Goal: Task Accomplishment & Management: Manage account settings

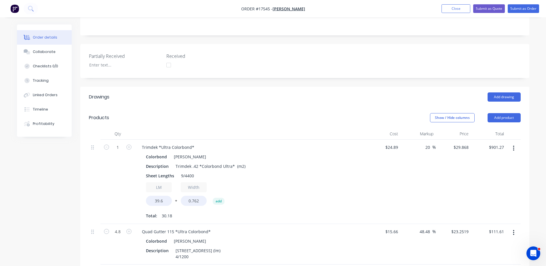
scroll to position [86, 0]
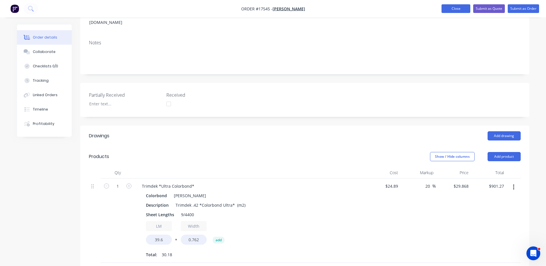
click at [459, 9] on button "Close" at bounding box center [456, 8] width 29 height 9
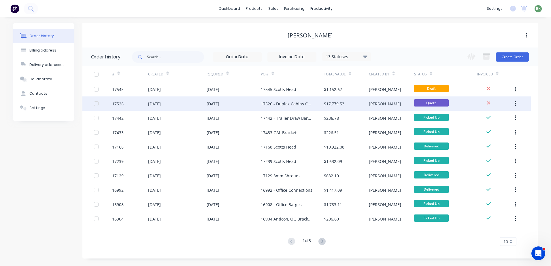
click at [242, 104] on div "[DATE]" at bounding box center [233, 103] width 54 height 14
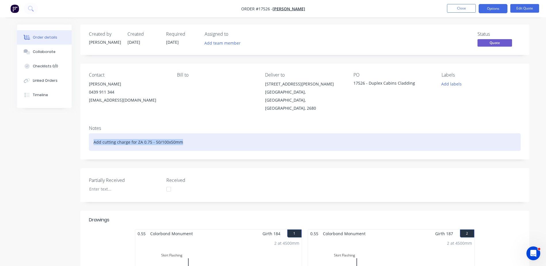
drag, startPoint x: 188, startPoint y: 136, endPoint x: 70, endPoint y: 137, distance: 118.1
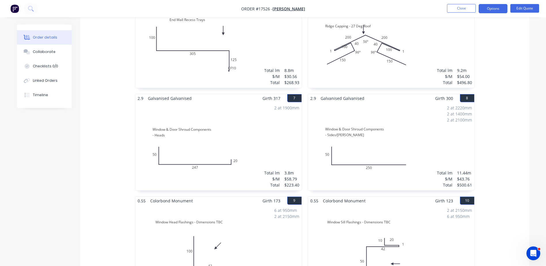
scroll to position [461, 0]
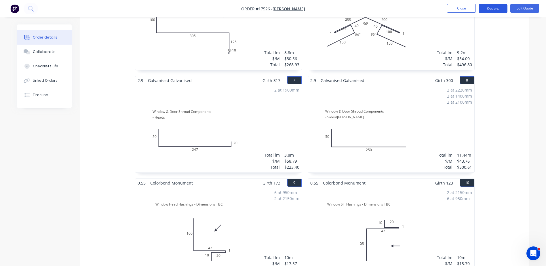
click at [498, 8] on button "Options" at bounding box center [493, 8] width 29 height 9
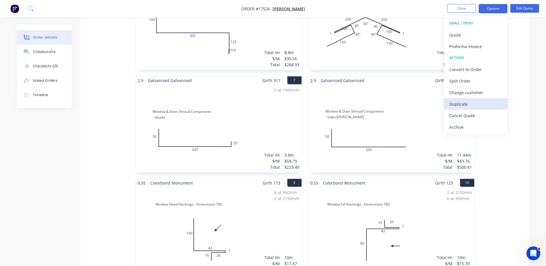
click at [462, 105] on div "Duplicate" at bounding box center [476, 104] width 53 height 8
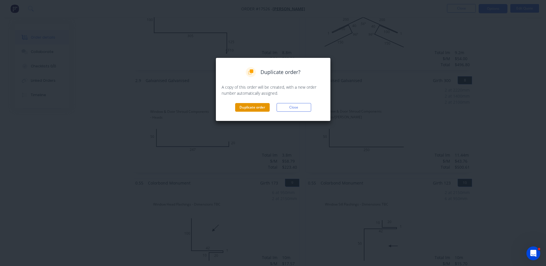
click at [257, 107] on button "Duplicate order" at bounding box center [252, 107] width 35 height 9
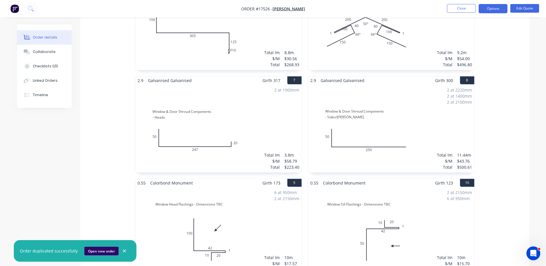
click at [102, 249] on button "Open new order" at bounding box center [101, 251] width 34 height 9
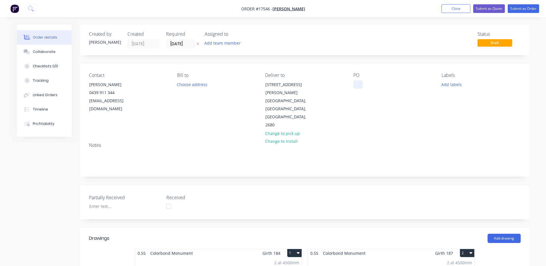
click at [359, 86] on div at bounding box center [358, 84] width 9 height 8
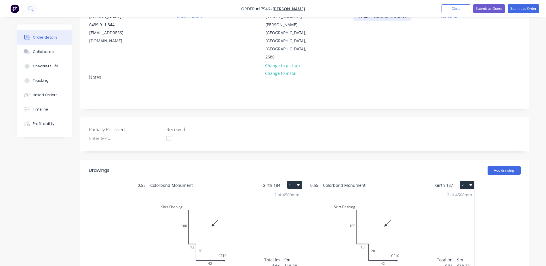
scroll to position [144, 0]
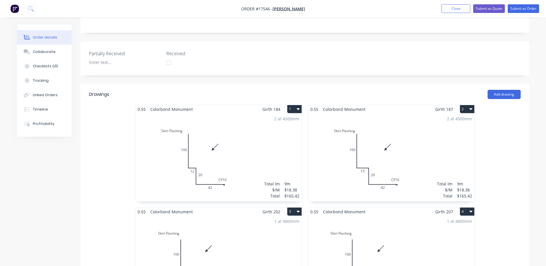
click at [202, 115] on div "2 at 4500mm Total lm $/M Total 9m $18.38 $165.42" at bounding box center [218, 157] width 166 height 88
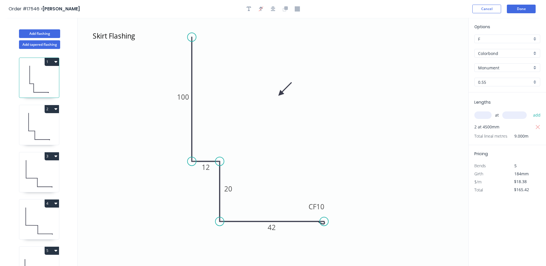
click at [58, 63] on button "1" at bounding box center [52, 62] width 14 height 8
click at [21, 90] on div "Delete" at bounding box center [32, 88] width 44 height 8
type input "$0.00"
type input "$18.38"
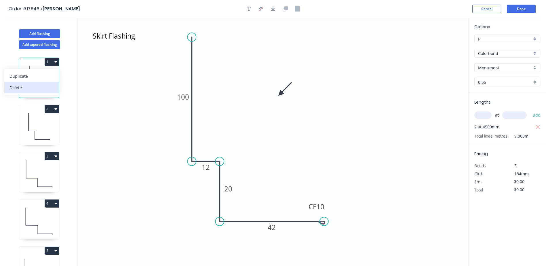
type input "$165.42"
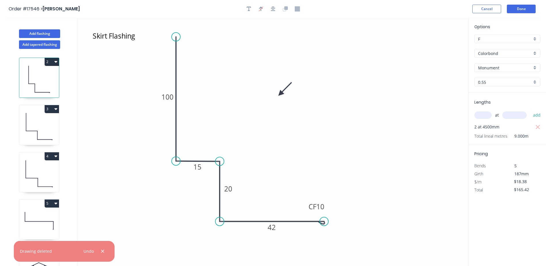
click at [55, 62] on icon "button" at bounding box center [55, 61] width 3 height 5
click at [31, 90] on div "Delete" at bounding box center [32, 88] width 44 height 8
type input "$0.00"
type input "$19.78"
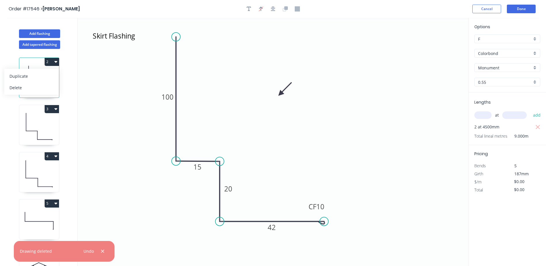
type input "$94.94"
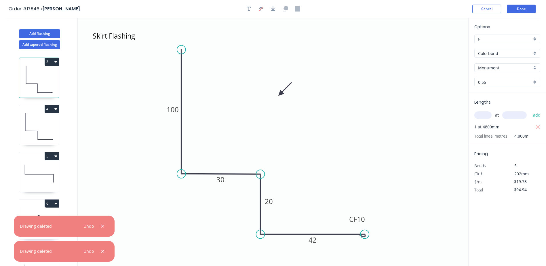
click at [56, 62] on icon "button" at bounding box center [55, 62] width 3 height 2
click at [30, 87] on div "Delete" at bounding box center [32, 88] width 44 height 8
type input "$0.00"
type input "$19.78"
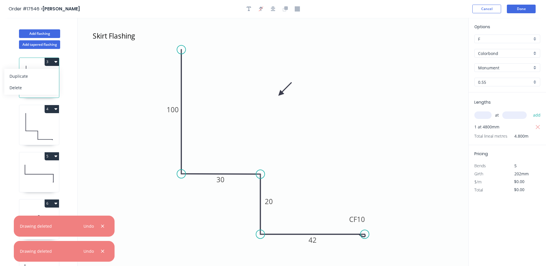
type input "$94.94"
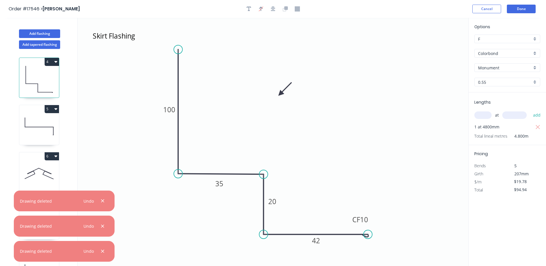
click at [56, 63] on icon "button" at bounding box center [55, 61] width 3 height 5
click at [35, 89] on div "Delete" at bounding box center [32, 88] width 44 height 8
type input "$0.00"
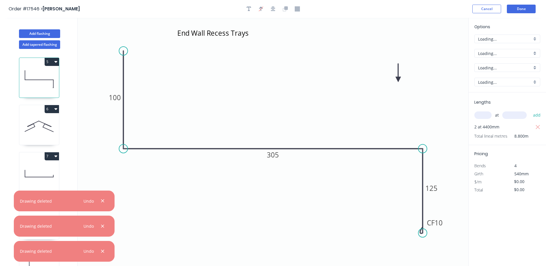
type input "$30.56"
type input "$268.93"
click at [56, 62] on icon "button" at bounding box center [55, 62] width 3 height 2
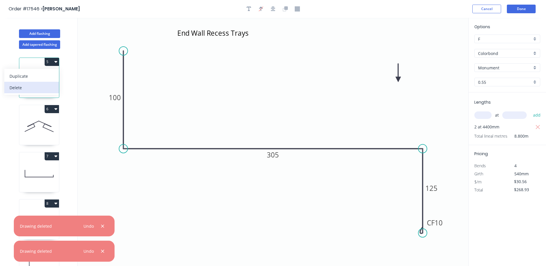
click at [35, 88] on div "Delete" at bounding box center [32, 88] width 44 height 8
type input "$0.00"
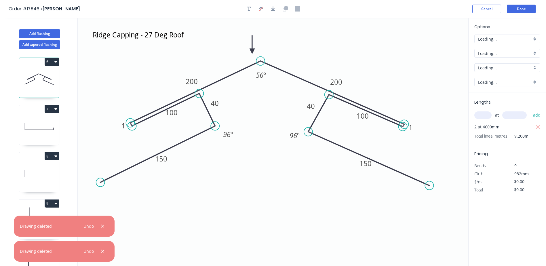
type input "$54.00"
type input "$496.80"
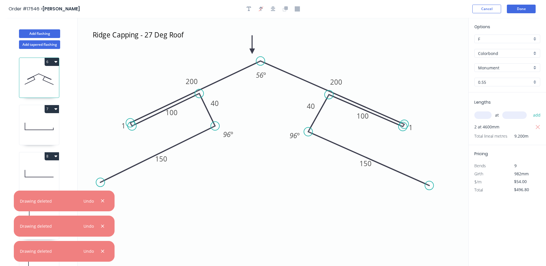
click at [56, 62] on icon "button" at bounding box center [55, 62] width 3 height 2
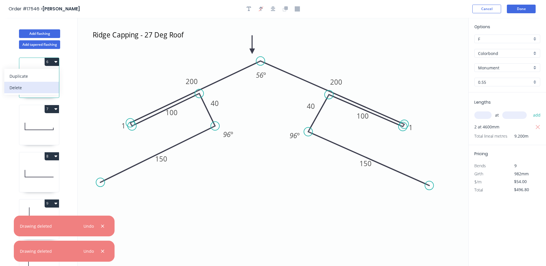
click at [36, 91] on div "Delete" at bounding box center [32, 88] width 44 height 8
type input "$0.00"
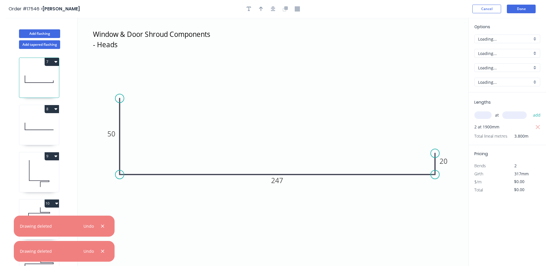
type input "$58.79"
type input "$223.40"
click at [59, 156] on div "9" at bounding box center [39, 172] width 40 height 40
type input "$17.57"
type input "$180.97"
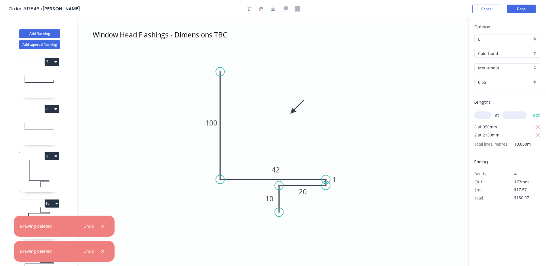
click at [57, 157] on icon "button" at bounding box center [55, 156] width 3 height 5
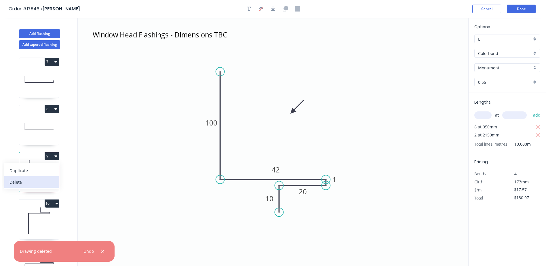
click at [22, 184] on div "Delete" at bounding box center [32, 182] width 44 height 8
type input "$0.00"
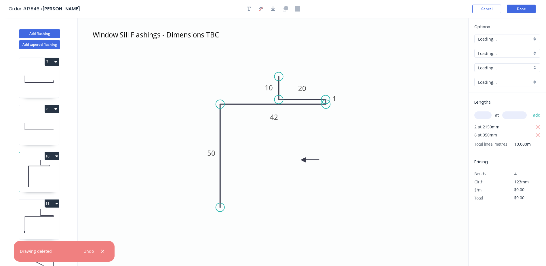
type input "$15.70"
type input "$161.71"
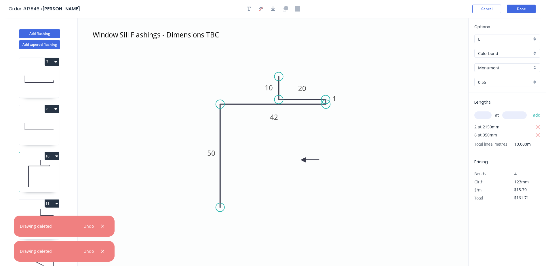
click at [55, 158] on icon "button" at bounding box center [56, 156] width 3 height 5
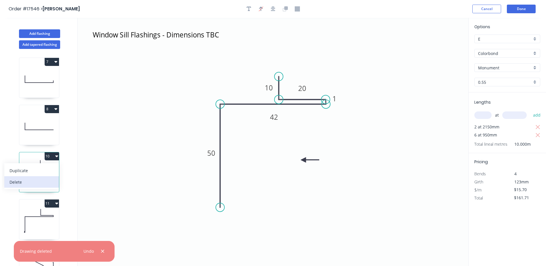
click at [22, 184] on div "Delete" at bounding box center [32, 182] width 44 height 8
type input "$0.00"
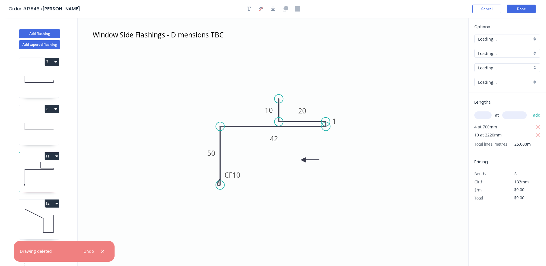
type input "$19.70"
type input "$516.14"
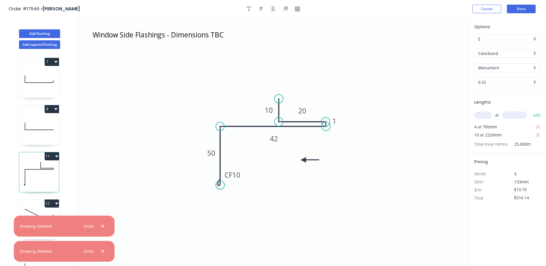
click at [54, 158] on button "11" at bounding box center [52, 156] width 14 height 8
click at [22, 183] on div "Delete" at bounding box center [32, 182] width 44 height 8
type input "$0.00"
type input "$38.31"
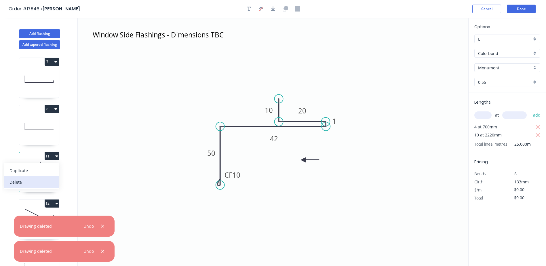
type input "$720.23"
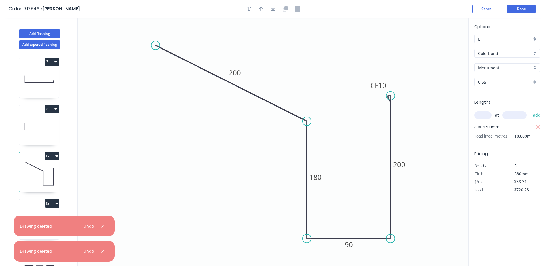
click at [56, 158] on icon "button" at bounding box center [56, 156] width 3 height 5
click at [18, 181] on div "Delete" at bounding box center [32, 182] width 44 height 8
type input "$0.00"
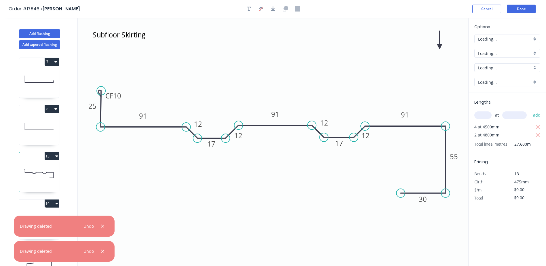
type input "$46.80"
type input "$1,291.68"
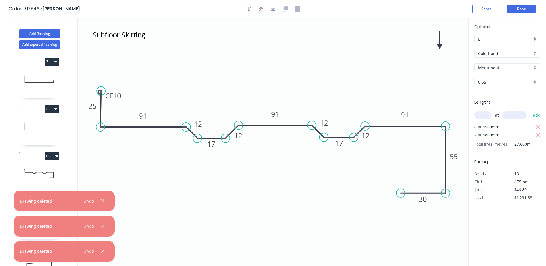
click at [55, 155] on button "13" at bounding box center [52, 156] width 14 height 8
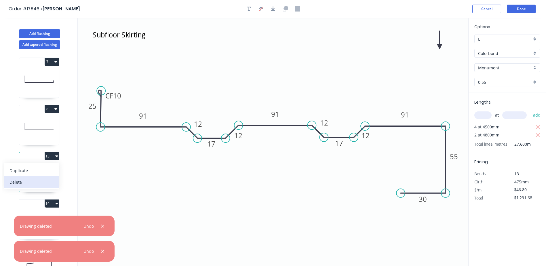
click at [20, 183] on div "Delete" at bounding box center [32, 182] width 44 height 8
type input "$0.00"
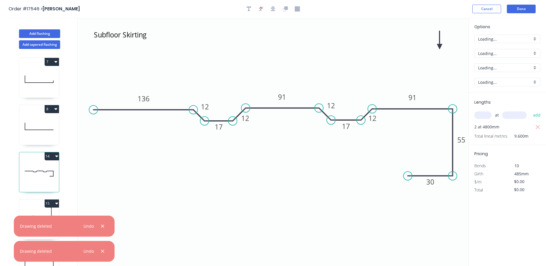
type input "$40.80"
type input "$391.68"
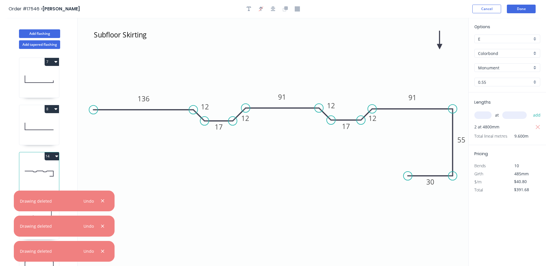
click at [57, 157] on icon "button" at bounding box center [56, 157] width 3 height 2
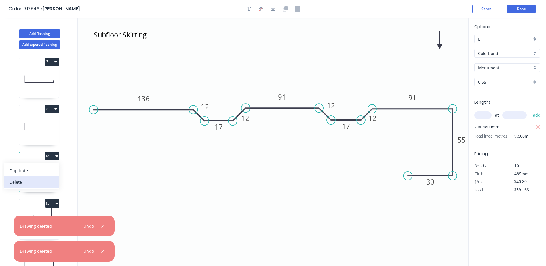
click at [19, 183] on div "Delete" at bounding box center [32, 182] width 44 height 8
type input "$0.00"
type input "$46.05"
type input "$746.01"
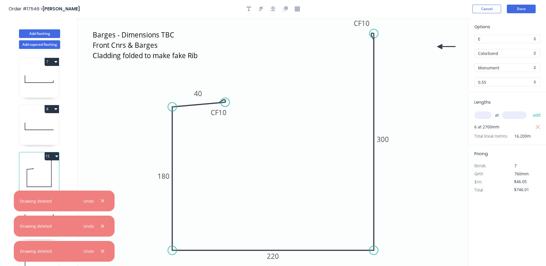
click at [56, 156] on icon "button" at bounding box center [56, 157] width 3 height 2
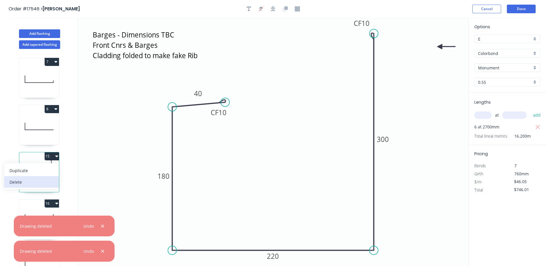
click at [19, 184] on div "Delete" at bounding box center [32, 182] width 44 height 8
type input "$0.00"
type input "$59.03"
type input "$159.38"
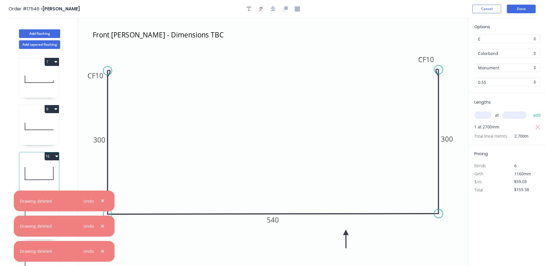
click at [55, 157] on icon "button" at bounding box center [56, 156] width 3 height 5
click at [24, 182] on div "Delete" at bounding box center [32, 182] width 44 height 8
type input "$0.00"
type input "$38.56"
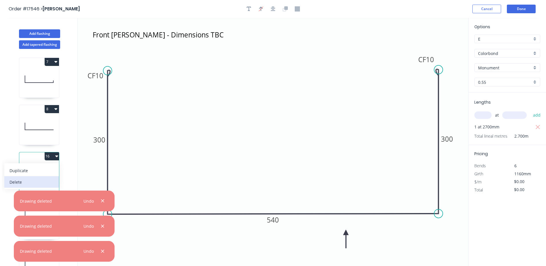
type input "$231.36"
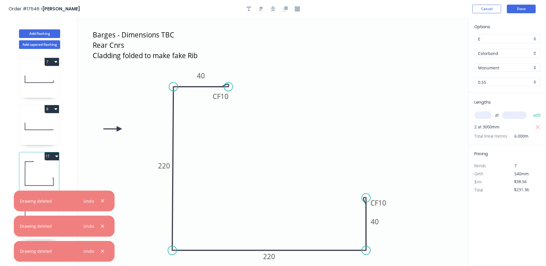
click at [56, 158] on button "17" at bounding box center [52, 156] width 14 height 8
click at [26, 183] on div "Delete" at bounding box center [32, 182] width 44 height 8
type input "$0.00"
type input "$32.80"
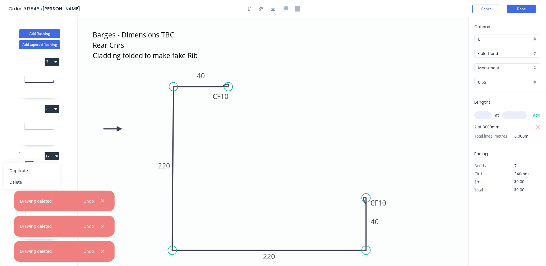
type input "$393.60"
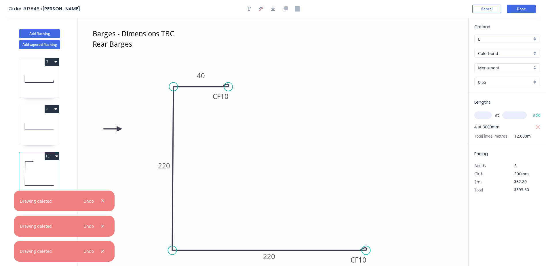
click at [57, 157] on icon "button" at bounding box center [56, 157] width 3 height 2
click at [21, 181] on div "Delete" at bounding box center [32, 182] width 44 height 8
type input "$0.00"
type input "$43.76"
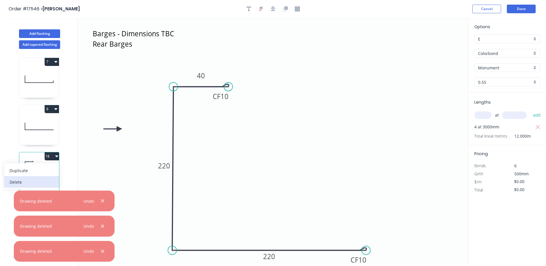
type input "$500.61"
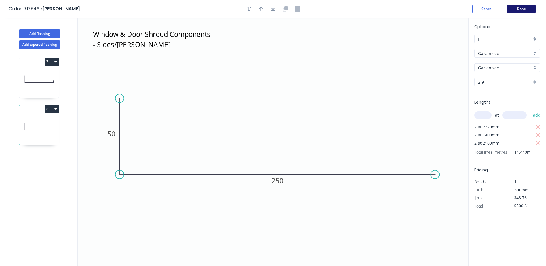
click at [524, 9] on button "Done" at bounding box center [521, 9] width 29 height 9
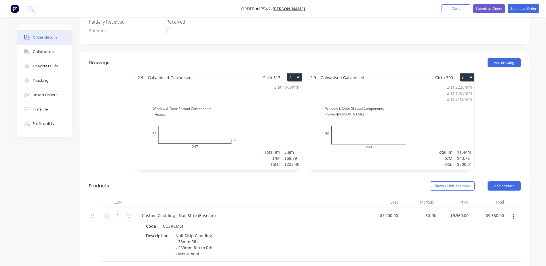
scroll to position [202, 0]
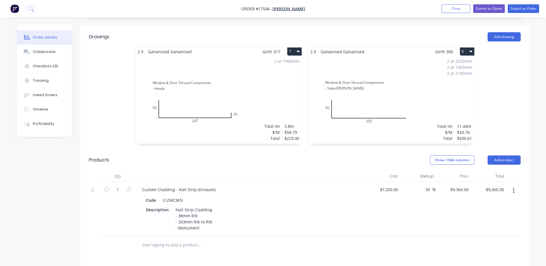
click at [513, 185] on button "button" at bounding box center [514, 190] width 14 height 10
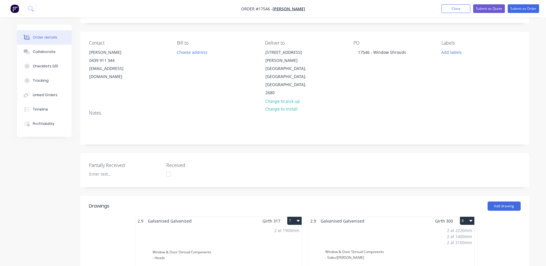
scroll to position [0, 0]
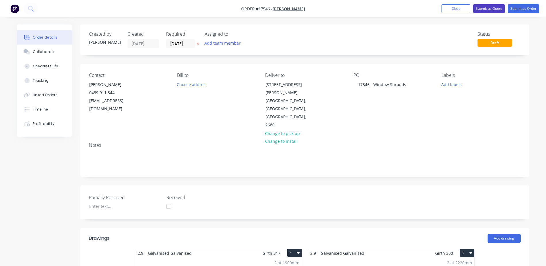
click at [488, 8] on button "Submit as Quote" at bounding box center [489, 8] width 32 height 9
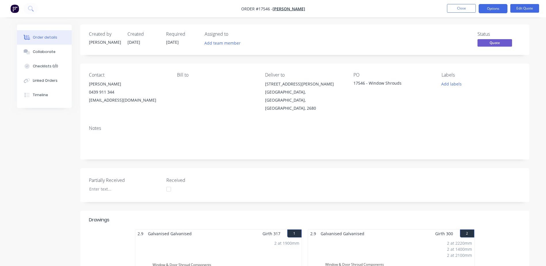
click at [488, 8] on button "Options" at bounding box center [493, 8] width 29 height 9
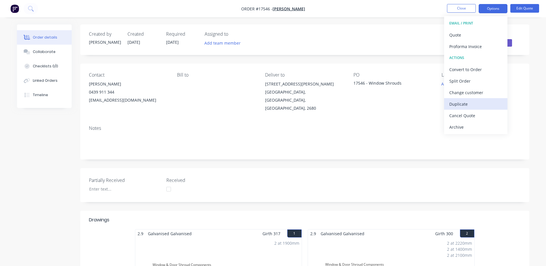
click at [460, 104] on div "Duplicate" at bounding box center [476, 104] width 53 height 8
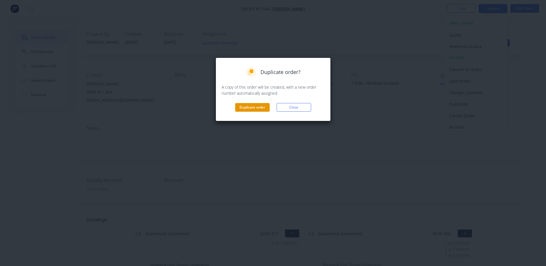
click at [249, 106] on button "Duplicate order" at bounding box center [252, 107] width 35 height 9
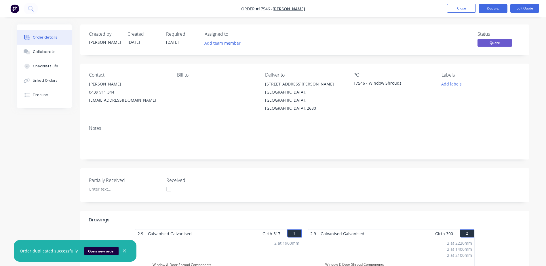
click at [402, 86] on div "17546 - Window Shrouds" at bounding box center [390, 84] width 72 height 8
click at [400, 82] on div "17546 - Window Shrouds" at bounding box center [390, 84] width 72 height 8
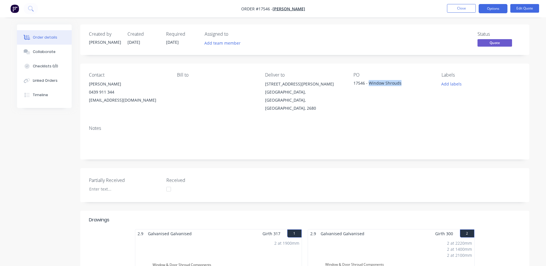
drag, startPoint x: 400, startPoint y: 83, endPoint x: 369, endPoint y: 82, distance: 30.8
click at [369, 82] on div "17546 - Window Shrouds" at bounding box center [390, 84] width 72 height 8
click at [366, 107] on div "Contact Lachlan [PERSON_NAME] [PHONE_NUMBER] [EMAIL_ADDRESS][DOMAIN_NAME] Bill …" at bounding box center [304, 92] width 449 height 57
click at [461, 10] on button "Close" at bounding box center [461, 8] width 29 height 9
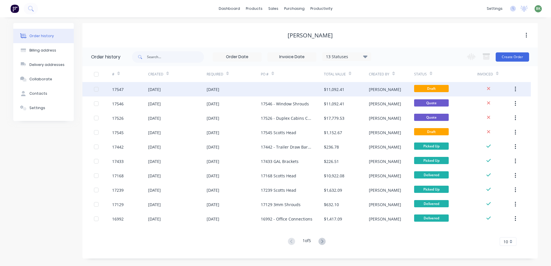
click at [308, 92] on div at bounding box center [292, 89] width 63 height 14
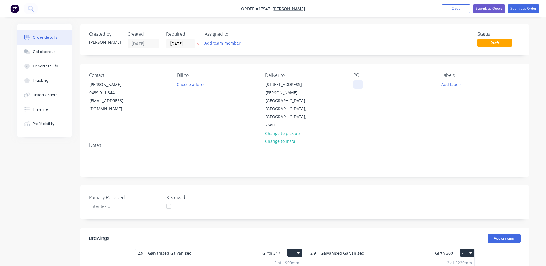
click at [361, 84] on div at bounding box center [358, 84] width 9 height 8
click at [373, 83] on div "17547 - Cladding" at bounding box center [375, 84] width 42 height 8
click at [391, 113] on div "Contact Lachlan [PERSON_NAME] [PHONE_NUMBER] [EMAIL_ADDRESS][DOMAIN_NAME] Bill …" at bounding box center [304, 101] width 449 height 74
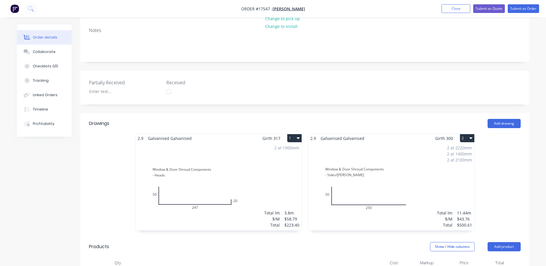
scroll to position [86, 0]
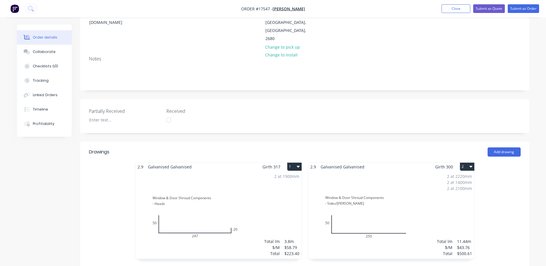
click at [241, 171] on div "2 at 1900mm Total lm $/M Total 3.8m $58.79 $223.40" at bounding box center [218, 215] width 166 height 88
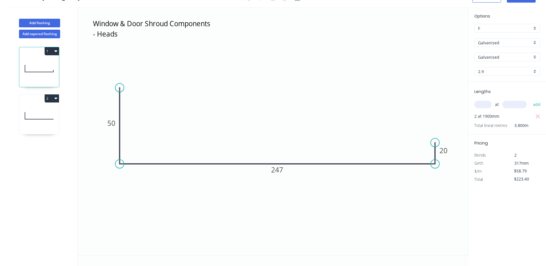
click at [56, 51] on icon "button" at bounding box center [55, 51] width 3 height 2
click at [29, 76] on div "Delete" at bounding box center [32, 77] width 44 height 8
type input "$0.00"
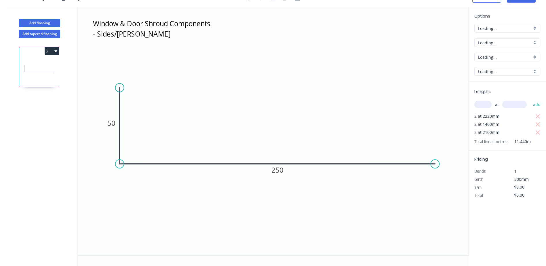
type input "$43.76"
type input "$500.61"
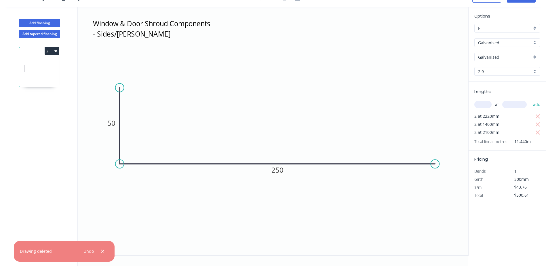
click at [58, 50] on button "2" at bounding box center [52, 51] width 14 height 8
click at [35, 75] on div "Delete" at bounding box center [32, 77] width 44 height 8
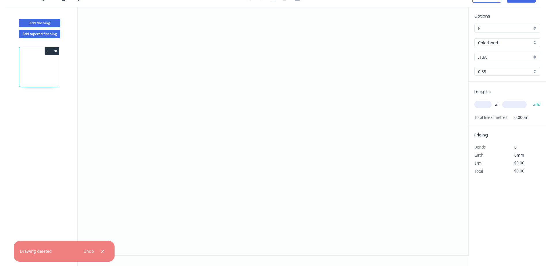
scroll to position [0, 0]
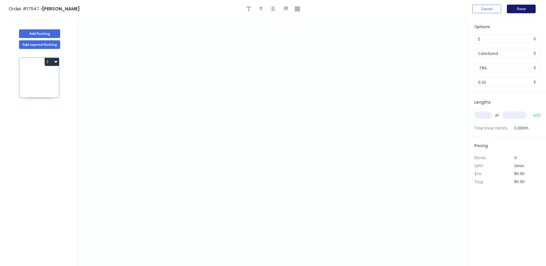
click at [523, 8] on button "Done" at bounding box center [521, 9] width 29 height 9
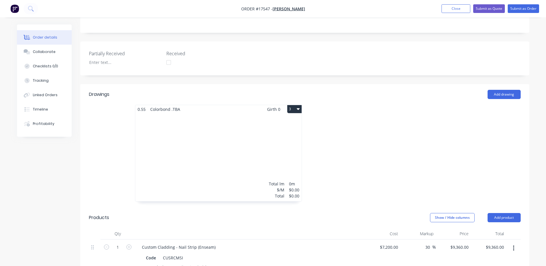
click at [284, 113] on div "Total lm $/M Total 0m $0.00 $0.00" at bounding box center [218, 157] width 166 height 88
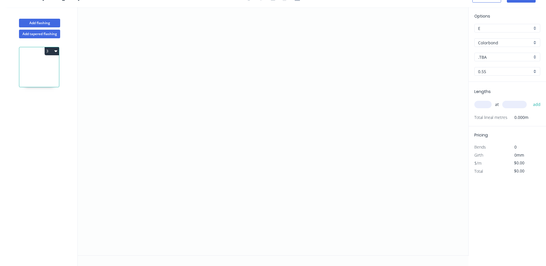
click at [55, 51] on icon "button" at bounding box center [55, 51] width 3 height 5
click at [33, 78] on div "Delete" at bounding box center [32, 77] width 44 height 8
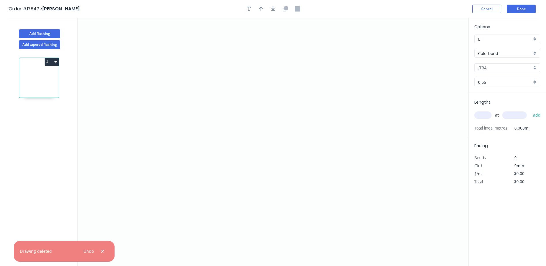
click at [55, 61] on icon "button" at bounding box center [55, 62] width 3 height 2
click at [31, 88] on div "Delete" at bounding box center [32, 88] width 44 height 8
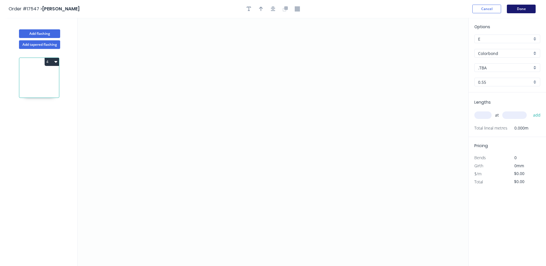
click at [529, 10] on button "Done" at bounding box center [521, 9] width 29 height 9
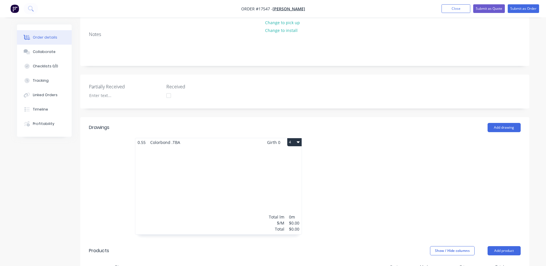
scroll to position [115, 0]
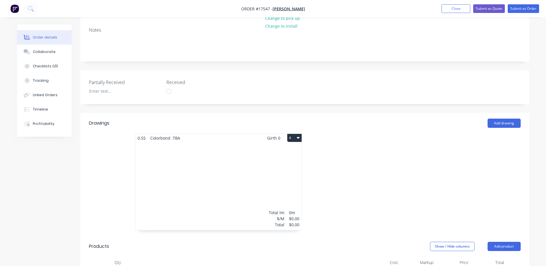
drag, startPoint x: 298, startPoint y: 114, endPoint x: 321, endPoint y: 98, distance: 29.0
click at [321, 119] on div "Add drawing" at bounding box center [351, 123] width 340 height 9
click at [299, 135] on icon "button" at bounding box center [298, 137] width 3 height 5
click at [259, 171] on div "Delete" at bounding box center [274, 175] width 44 height 8
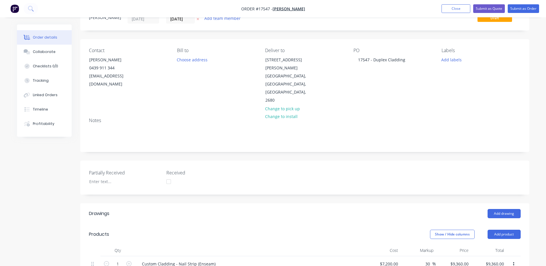
scroll to position [0, 0]
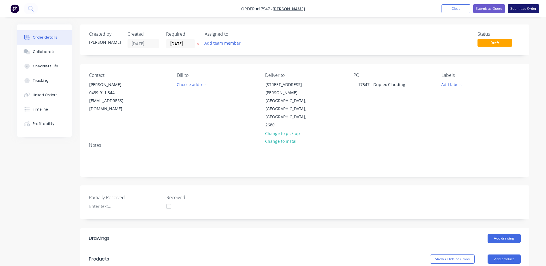
click at [523, 9] on button "Submit as Order" at bounding box center [523, 8] width 31 height 9
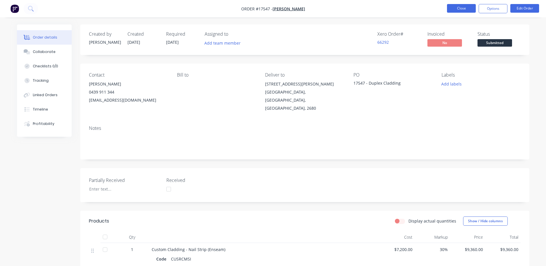
click at [463, 10] on button "Close" at bounding box center [461, 8] width 29 height 9
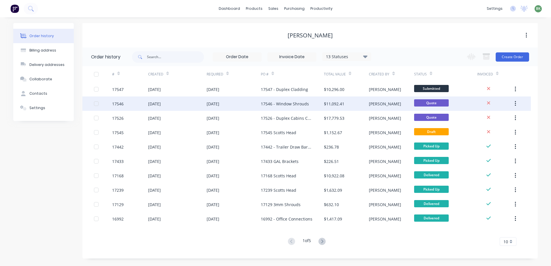
click at [270, 103] on div "17546 - Window Shrouds" at bounding box center [285, 104] width 48 height 6
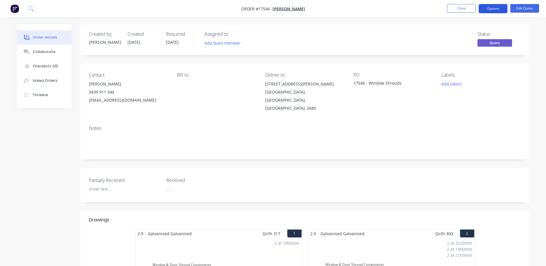
click at [498, 10] on button "Options" at bounding box center [493, 8] width 29 height 9
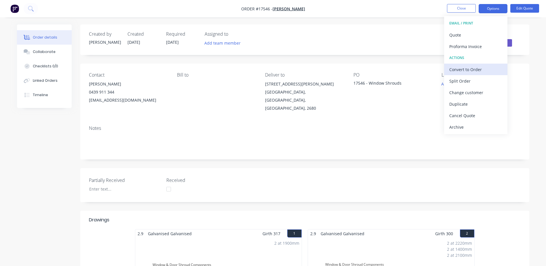
click at [460, 69] on div "Convert to Order" at bounding box center [476, 69] width 53 height 8
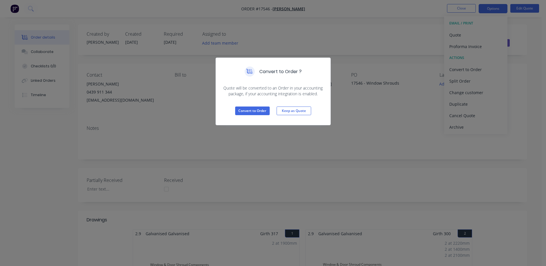
click at [344, 135] on div "Convert to Order ? Quote will be converted to an Order in your accounting packa…" at bounding box center [273, 133] width 546 height 266
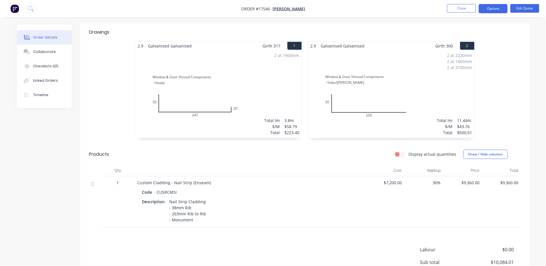
scroll to position [202, 0]
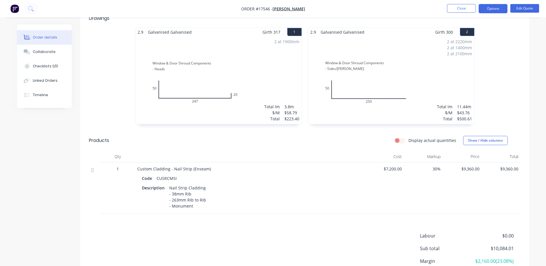
click at [94, 166] on div at bounding box center [94, 170] width 7 height 8
click at [511, 52] on div "2.9 Galvanised Galvanised Girth 317 1 Window & Door Shroud Components - Heads 5…" at bounding box center [304, 79] width 449 height 103
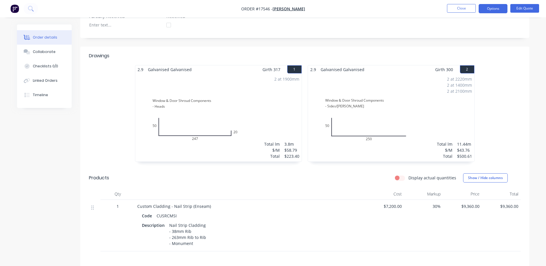
scroll to position [86, 0]
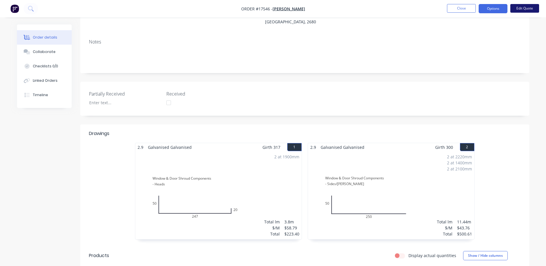
click at [524, 10] on button "Edit Quote" at bounding box center [525, 8] width 29 height 9
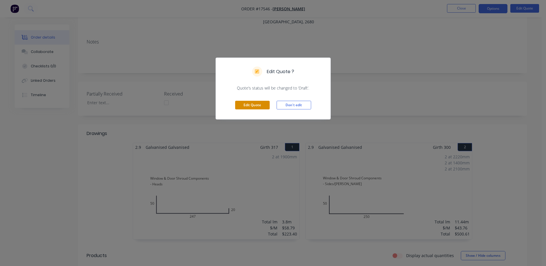
click at [261, 106] on button "Edit Quote" at bounding box center [252, 105] width 35 height 9
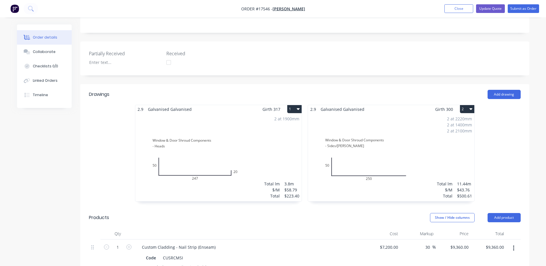
scroll to position [230, 0]
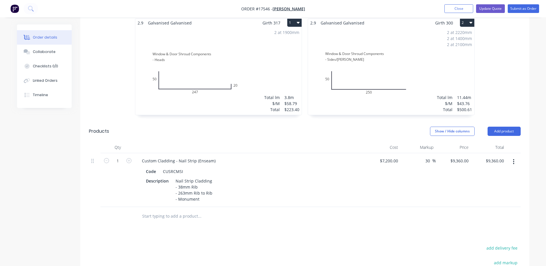
click at [513, 157] on button "button" at bounding box center [514, 162] width 14 height 10
click at [478, 207] on div "Delete" at bounding box center [493, 211] width 44 height 8
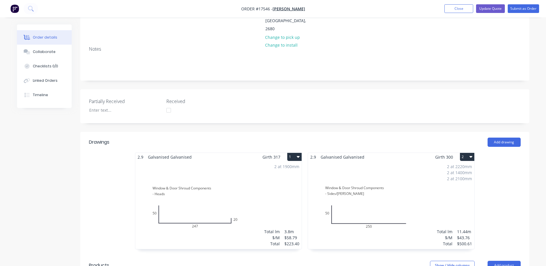
scroll to position [86, 0]
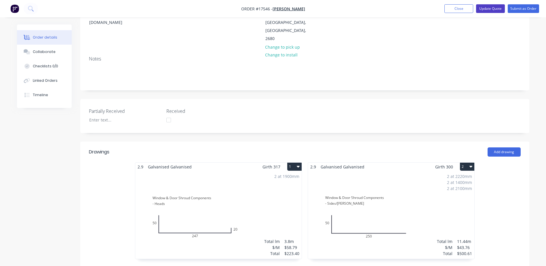
click at [492, 10] on button "Update Quote" at bounding box center [490, 8] width 29 height 9
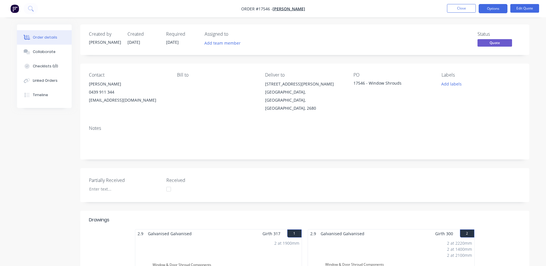
click at [492, 10] on button "Options" at bounding box center [493, 8] width 29 height 9
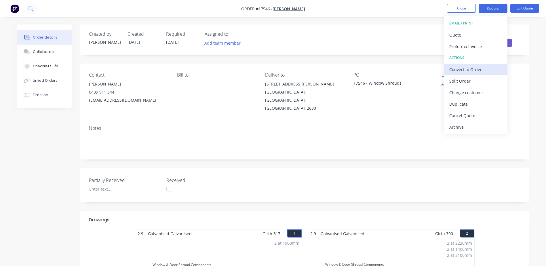
click at [460, 70] on div "Convert to Order" at bounding box center [476, 69] width 53 height 8
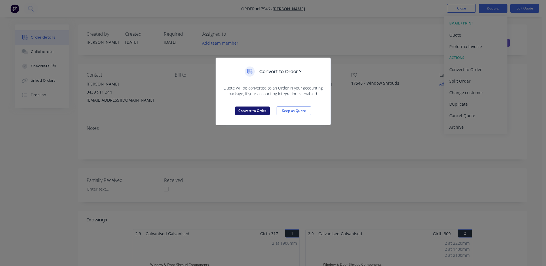
click at [257, 112] on button "Convert to Order" at bounding box center [252, 111] width 35 height 9
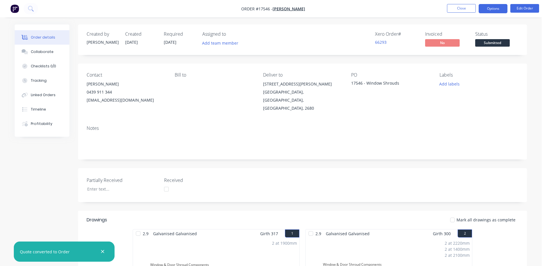
click at [491, 10] on button "Options" at bounding box center [493, 8] width 29 height 9
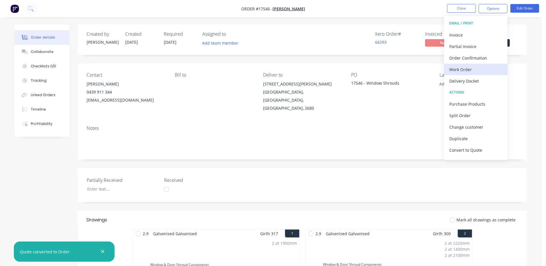
click at [463, 70] on div "Work Order" at bounding box center [476, 69] width 53 height 8
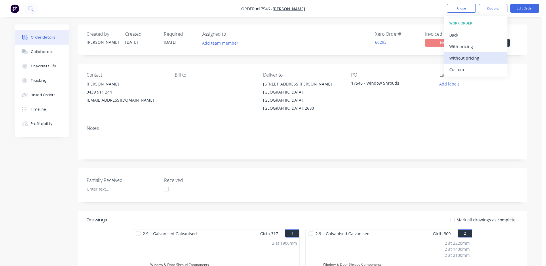
click at [463, 56] on div "Without pricing" at bounding box center [476, 58] width 53 height 8
click at [358, 150] on div "Notes" at bounding box center [302, 140] width 449 height 39
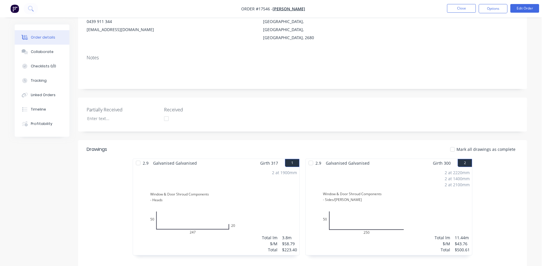
scroll to position [115, 0]
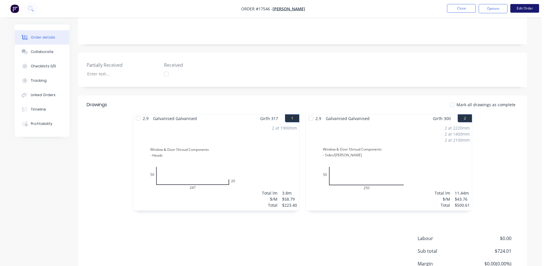
click at [526, 11] on button "Edit Order" at bounding box center [525, 8] width 29 height 9
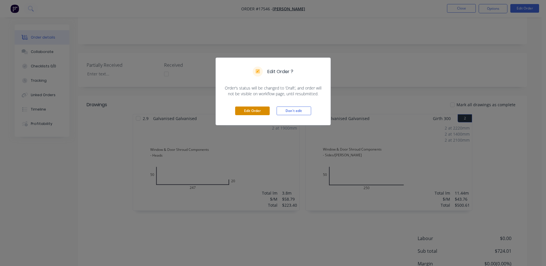
click at [251, 111] on button "Edit Order" at bounding box center [252, 111] width 35 height 9
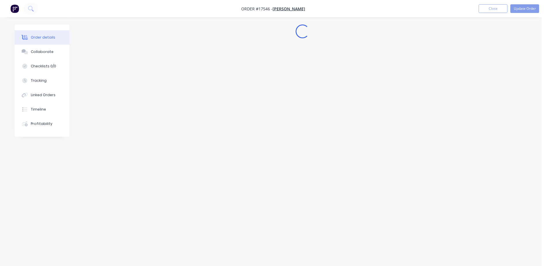
scroll to position [0, 0]
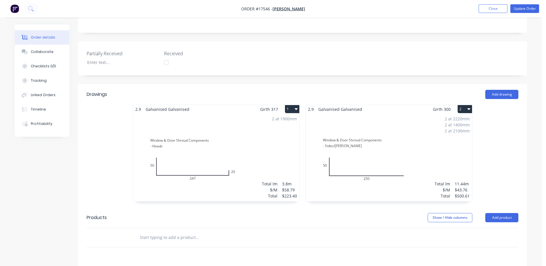
click at [352, 140] on div "2 at 2220mm 2 at 1400mm 2 at 2100mm Total lm $/M Total 11.44m $43.76 $500.61" at bounding box center [389, 157] width 166 height 88
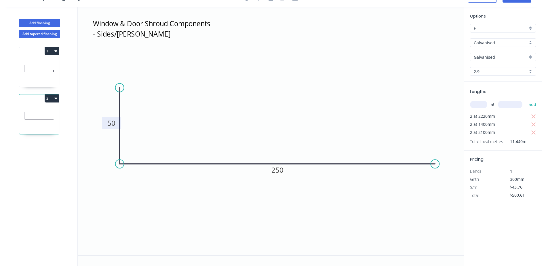
click at [113, 121] on tspan "50" at bounding box center [111, 123] width 8 height 10
click at [261, 137] on icon "Window & Door Shroud Components - Sides/[PERSON_NAME] 40 250" at bounding box center [271, 131] width 386 height 248
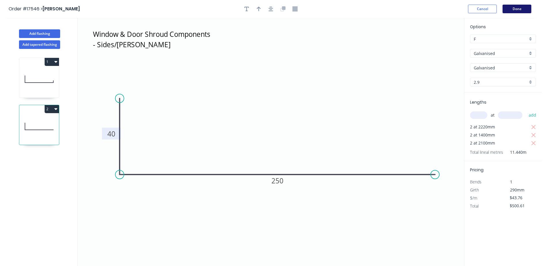
click at [520, 11] on button "Done" at bounding box center [517, 9] width 29 height 9
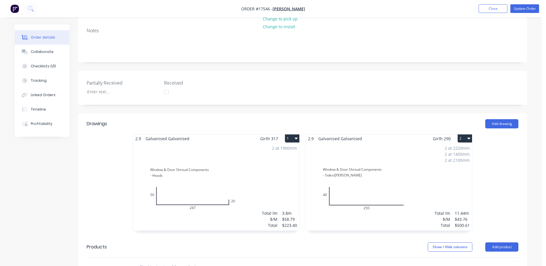
scroll to position [115, 0]
click at [328, 170] on div "2 at 2220mm 2 at 1400mm 2 at 2100mm Total lm $/M Total 11.44m $43.76 $500.61" at bounding box center [389, 186] width 166 height 88
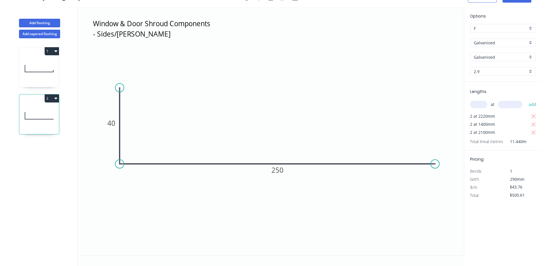
scroll to position [11, 0]
click at [112, 122] on tspan "40" at bounding box center [111, 123] width 8 height 10
click at [171, 132] on icon "Window & Door Shroud Components - Sides/[PERSON_NAME] 50 250" at bounding box center [271, 131] width 386 height 248
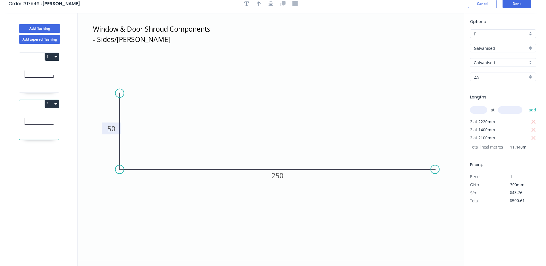
scroll to position [0, 0]
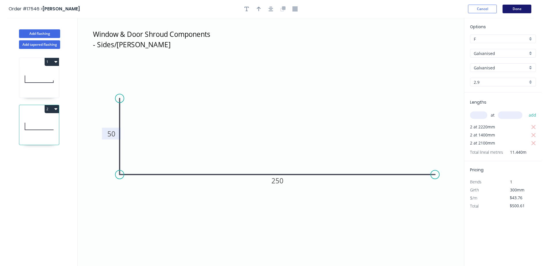
click at [524, 8] on button "Done" at bounding box center [517, 9] width 29 height 9
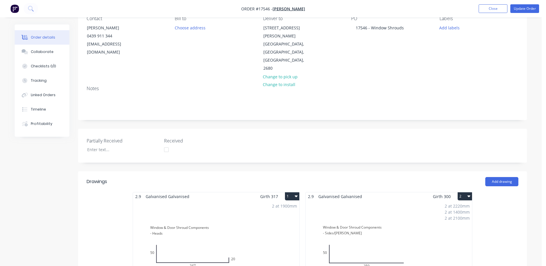
scroll to position [144, 0]
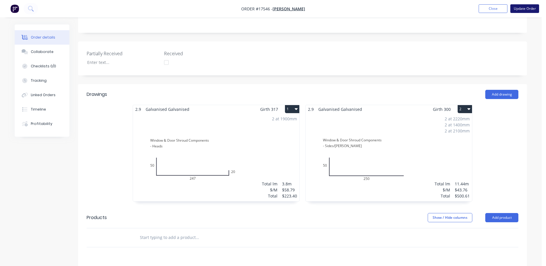
click at [524, 7] on button "Update Order" at bounding box center [525, 8] width 29 height 9
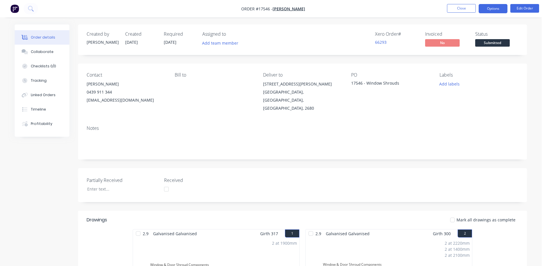
click at [493, 10] on button "Options" at bounding box center [493, 8] width 29 height 9
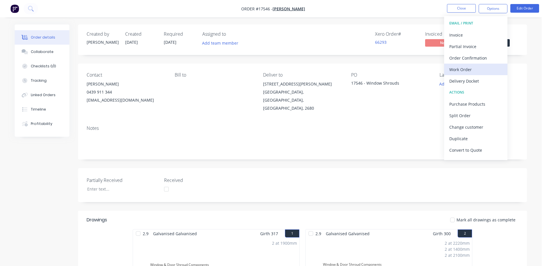
click at [466, 70] on div "Work Order" at bounding box center [476, 69] width 53 height 8
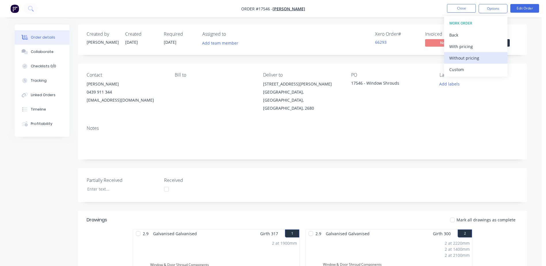
click at [465, 61] on div "Without pricing" at bounding box center [476, 58] width 53 height 8
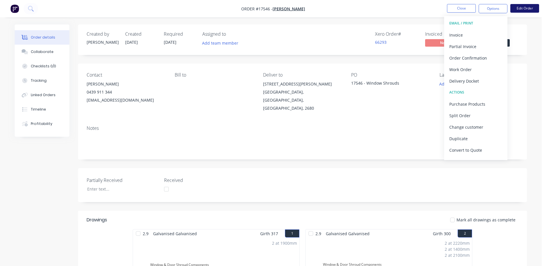
click at [528, 10] on button "Edit Order" at bounding box center [525, 8] width 29 height 9
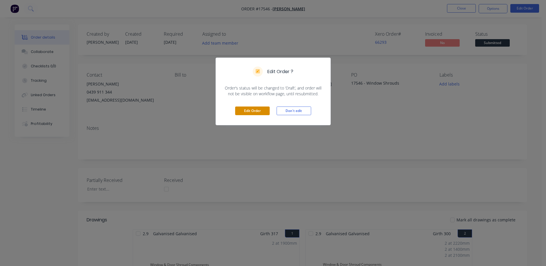
click at [259, 112] on button "Edit Order" at bounding box center [252, 111] width 35 height 9
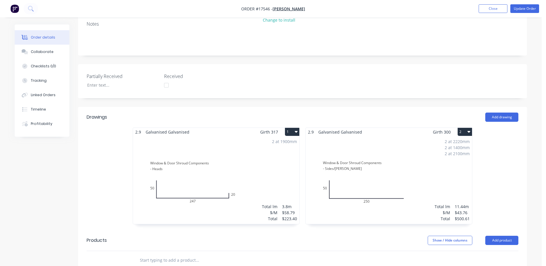
scroll to position [144, 0]
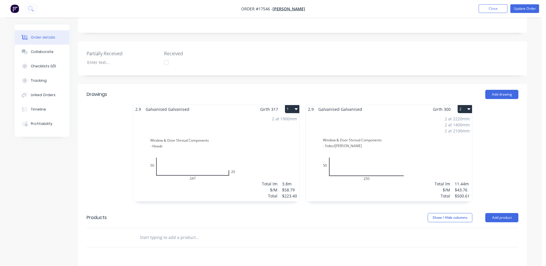
click at [451, 122] on div "2 at 1400mm" at bounding box center [457, 125] width 25 height 6
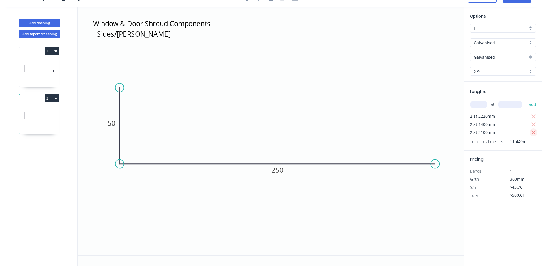
click at [534, 132] on icon "button" at bounding box center [533, 132] width 5 height 7
click at [533, 125] on icon "button" at bounding box center [533, 124] width 5 height 7
click at [533, 116] on icon "button" at bounding box center [534, 116] width 4 height 4
type input "$0.00"
click at [484, 104] on input "text" at bounding box center [478, 104] width 17 height 7
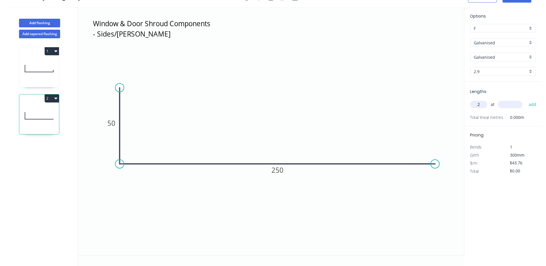
type input "2"
type input "1300"
click at [526, 100] on button "add" at bounding box center [533, 105] width 14 height 10
type input "$113.78"
type input "2"
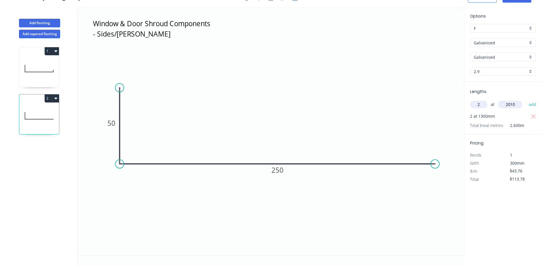
type input "2010"
click at [526, 100] on button "add" at bounding box center [533, 105] width 14 height 10
type input "$289.69"
type input "2"
type input "1911"
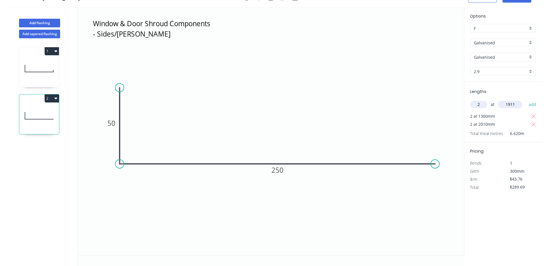
click at [526, 100] on button "add" at bounding box center [533, 105] width 14 height 10
type input "$456.94"
type input "4"
type input "2150"
click at [526, 100] on button "add" at bounding box center [533, 105] width 14 height 10
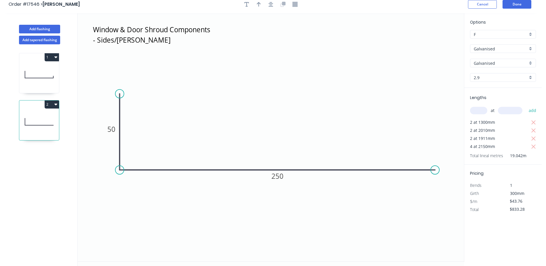
scroll to position [0, 0]
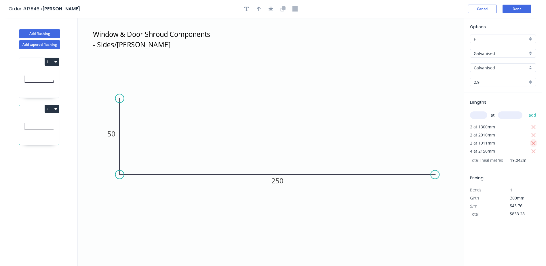
click at [534, 144] on icon "button" at bounding box center [533, 143] width 5 height 7
type input "$666.03"
click at [528, 10] on button "Done" at bounding box center [517, 9] width 29 height 9
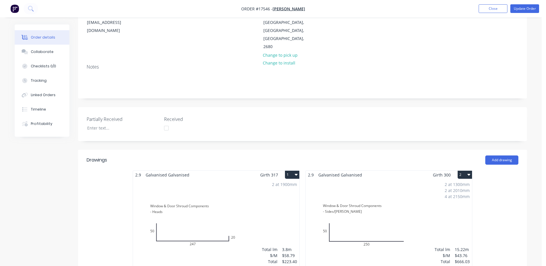
scroll to position [86, 0]
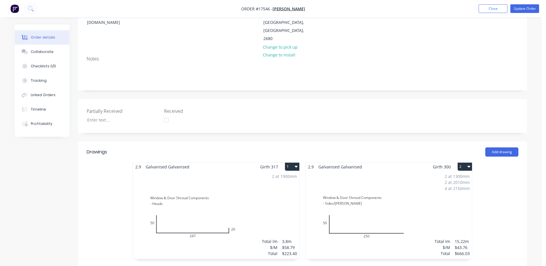
click at [200, 205] on div "2 at 1900mm Total lm $/M Total 3.8m $58.79 $223.40" at bounding box center [216, 215] width 166 height 88
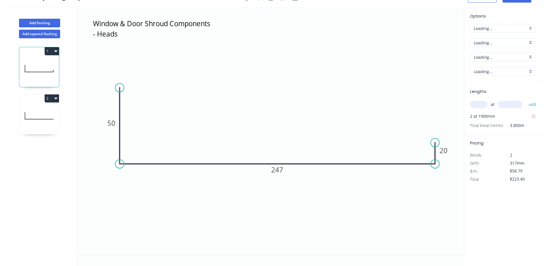
scroll to position [11, 0]
click at [482, 104] on input "text" at bounding box center [478, 104] width 17 height 7
type input "2"
type input "1911"
click at [526, 100] on button "add" at bounding box center [533, 105] width 14 height 10
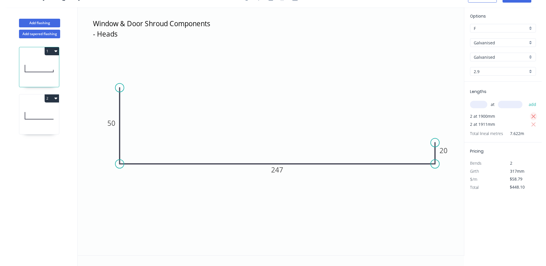
click at [535, 118] on icon "button" at bounding box center [534, 116] width 4 height 4
type input "$224.70"
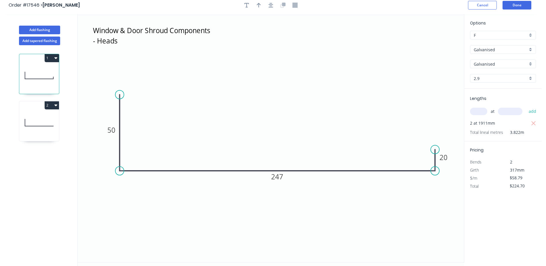
scroll to position [0, 0]
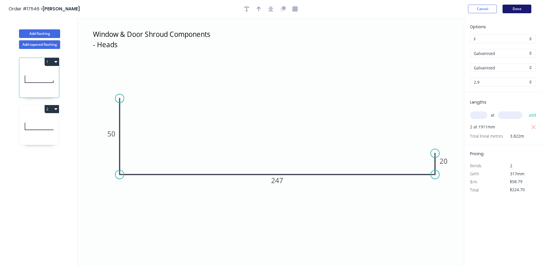
click at [516, 11] on button "Done" at bounding box center [517, 9] width 29 height 9
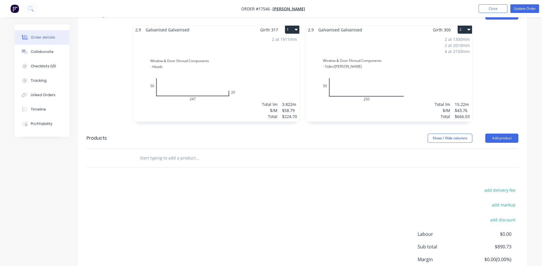
scroll to position [190, 0]
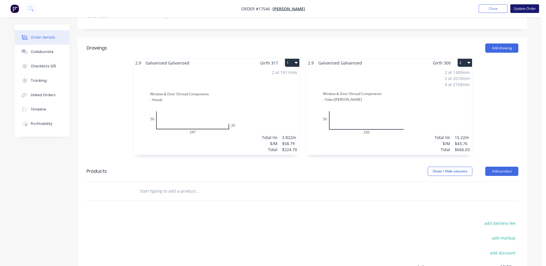
click at [526, 6] on button "Update Order" at bounding box center [525, 8] width 29 height 9
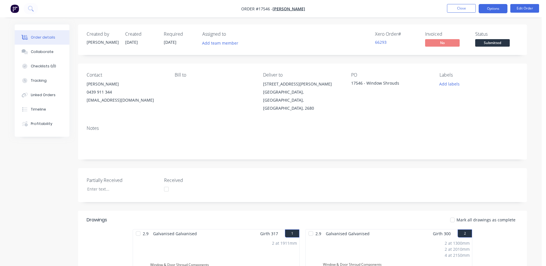
click at [502, 7] on button "Options" at bounding box center [493, 8] width 29 height 9
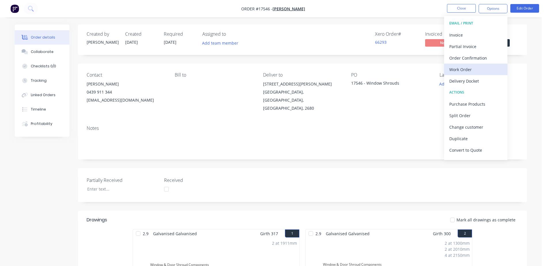
click at [467, 70] on div "Work Order" at bounding box center [476, 69] width 53 height 8
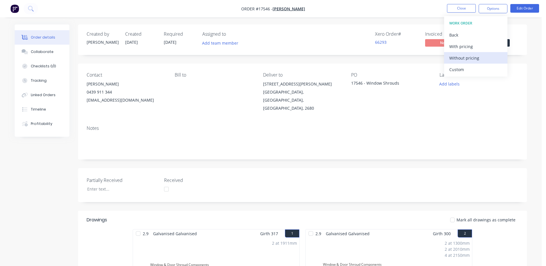
click at [466, 57] on div "Without pricing" at bounding box center [476, 58] width 53 height 8
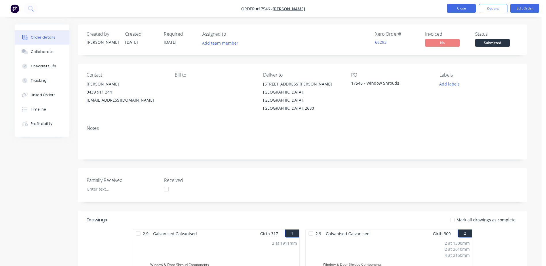
click at [466, 5] on button "Close" at bounding box center [461, 8] width 29 height 9
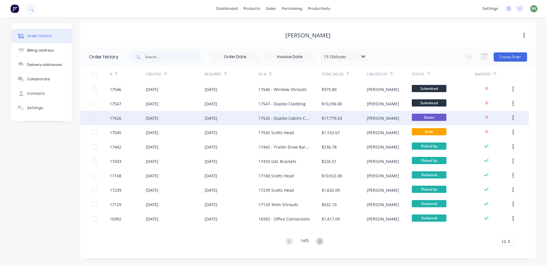
click at [286, 117] on div "17526 - Duplex Cabins Cladding" at bounding box center [284, 118] width 52 height 6
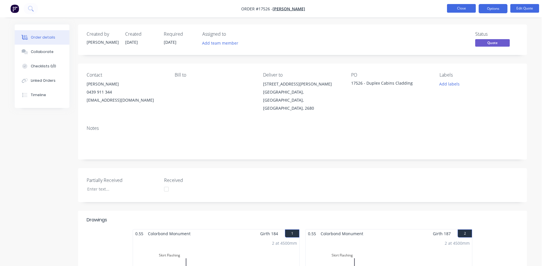
click at [463, 7] on button "Close" at bounding box center [461, 8] width 29 height 9
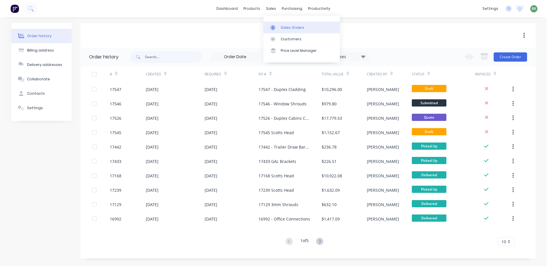
click at [289, 29] on div "Sales Orders" at bounding box center [293, 27] width 24 height 5
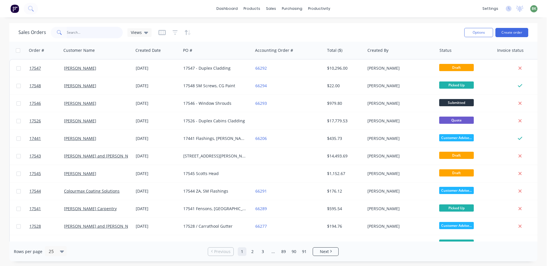
click at [81, 32] on input "text" at bounding box center [95, 33] width 56 height 12
type input "17501"
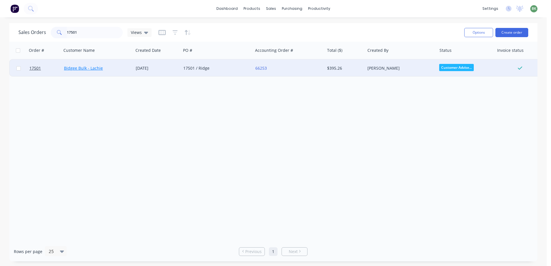
click at [81, 69] on link "Bidgee Bulk - Lachie" at bounding box center [83, 67] width 39 height 5
click at [35, 70] on span "17501" at bounding box center [35, 68] width 12 height 6
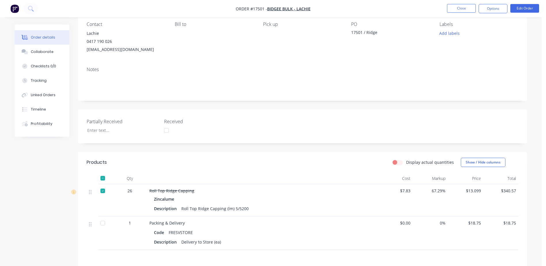
scroll to position [22, 0]
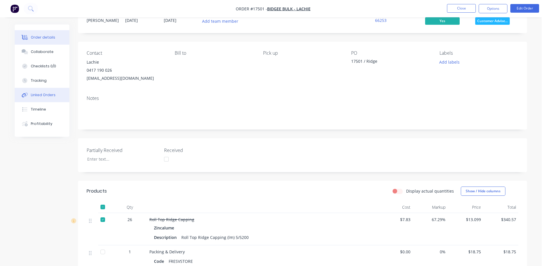
click at [37, 96] on div "Linked Orders" at bounding box center [43, 94] width 25 height 5
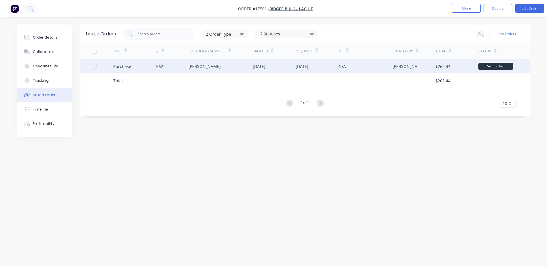
click at [158, 64] on div "562" at bounding box center [159, 66] width 7 height 6
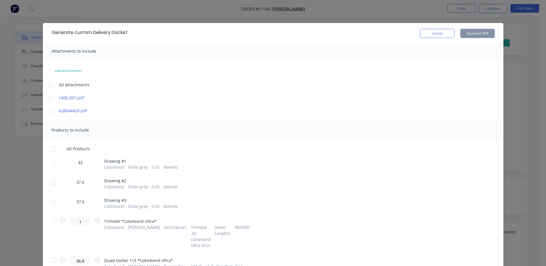
scroll to position [202, 0]
click at [436, 34] on button "Cancel" at bounding box center [437, 33] width 35 height 9
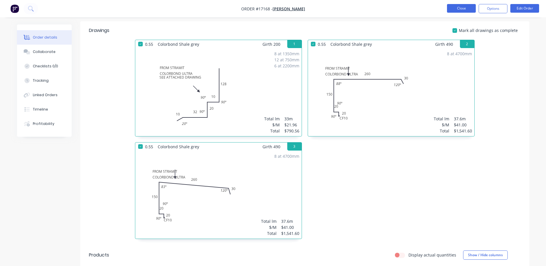
click at [461, 10] on button "Close" at bounding box center [461, 8] width 29 height 9
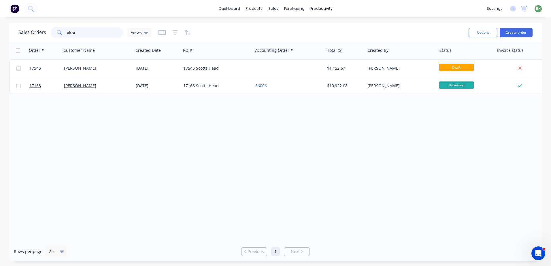
click at [76, 35] on input "ultra" at bounding box center [95, 33] width 56 height 12
drag, startPoint x: 76, startPoint y: 34, endPoint x: 43, endPoint y: 39, distance: 33.2
click at [0, 45] on html "dashboard products sales purchasing productivity dashboard products Product Cat…" at bounding box center [275, 133] width 551 height 266
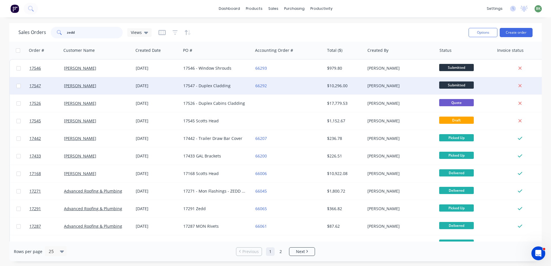
type input "zedd"
click at [217, 86] on div "17547 - Duplex Cladding" at bounding box center [215, 86] width 64 height 6
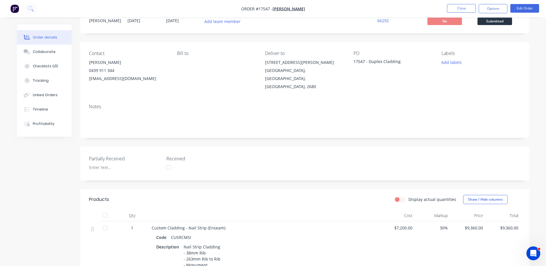
scroll to position [115, 0]
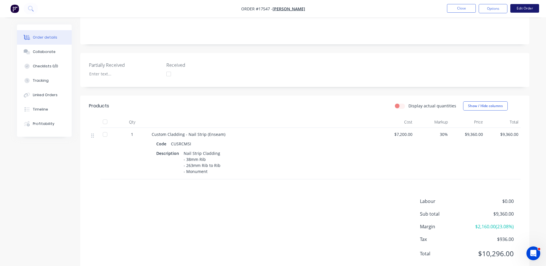
click at [520, 10] on button "Edit Order" at bounding box center [525, 8] width 29 height 9
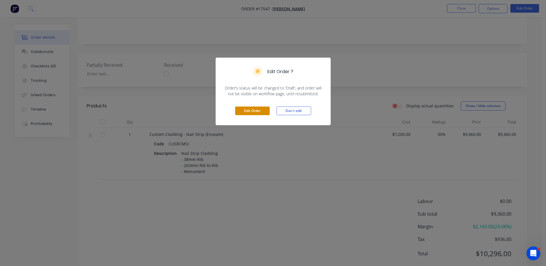
click at [251, 112] on button "Edit Order" at bounding box center [252, 111] width 35 height 9
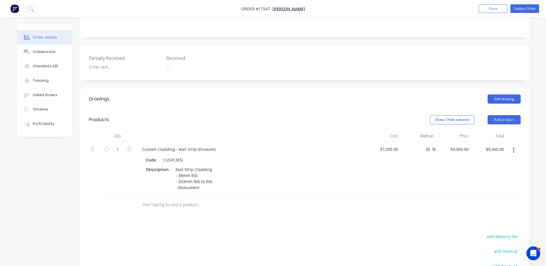
scroll to position [173, 0]
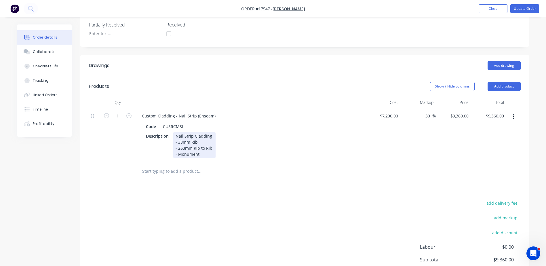
click at [203, 132] on div "Nail Strip Cladding - 38mm Rib - 263mm Rib to Rib - Monument" at bounding box center [194, 145] width 42 height 26
